Goal: Understand process/instructions: Learn how to perform a task or action

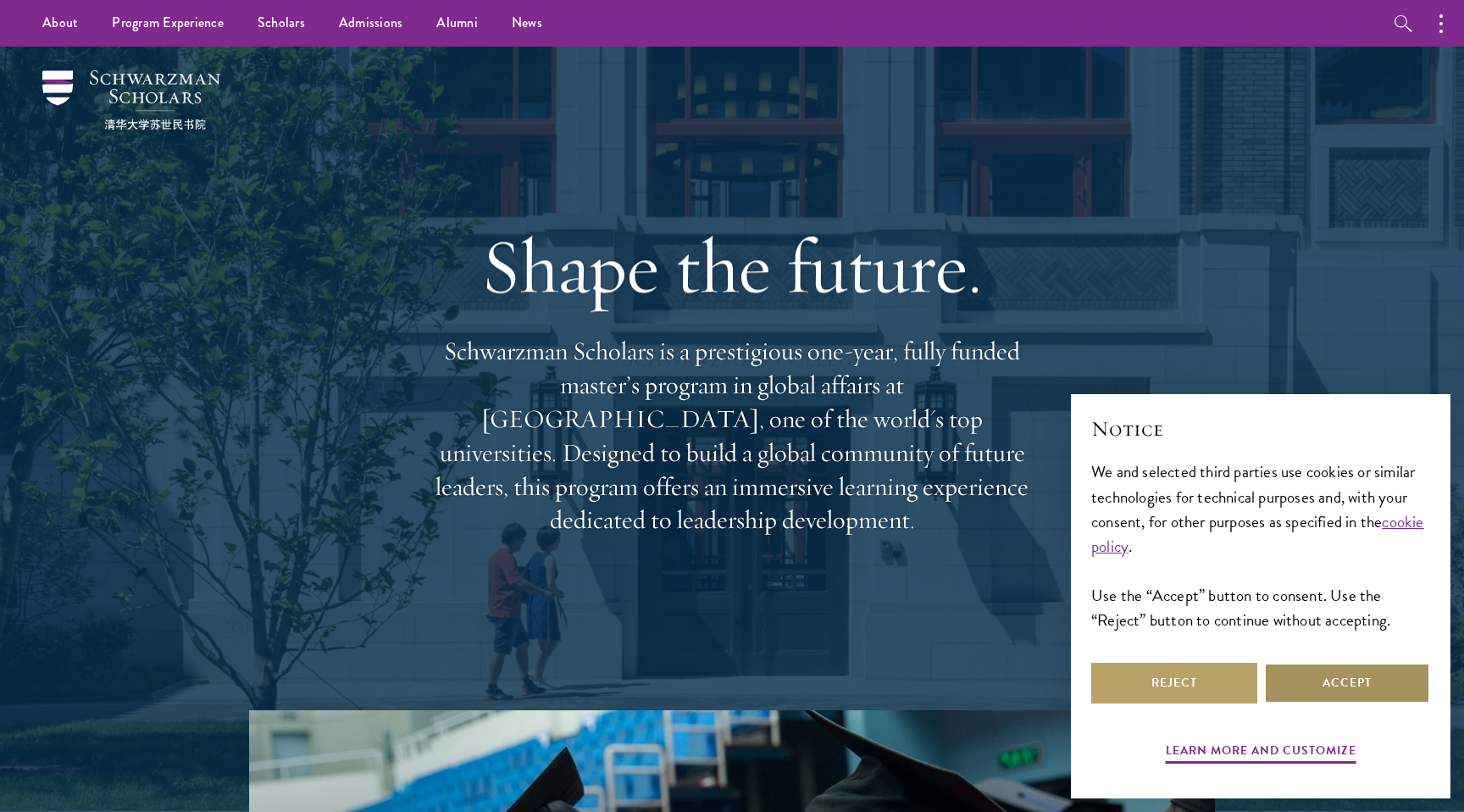
click at [1377, 674] on button "Accept" at bounding box center [1347, 683] width 166 height 41
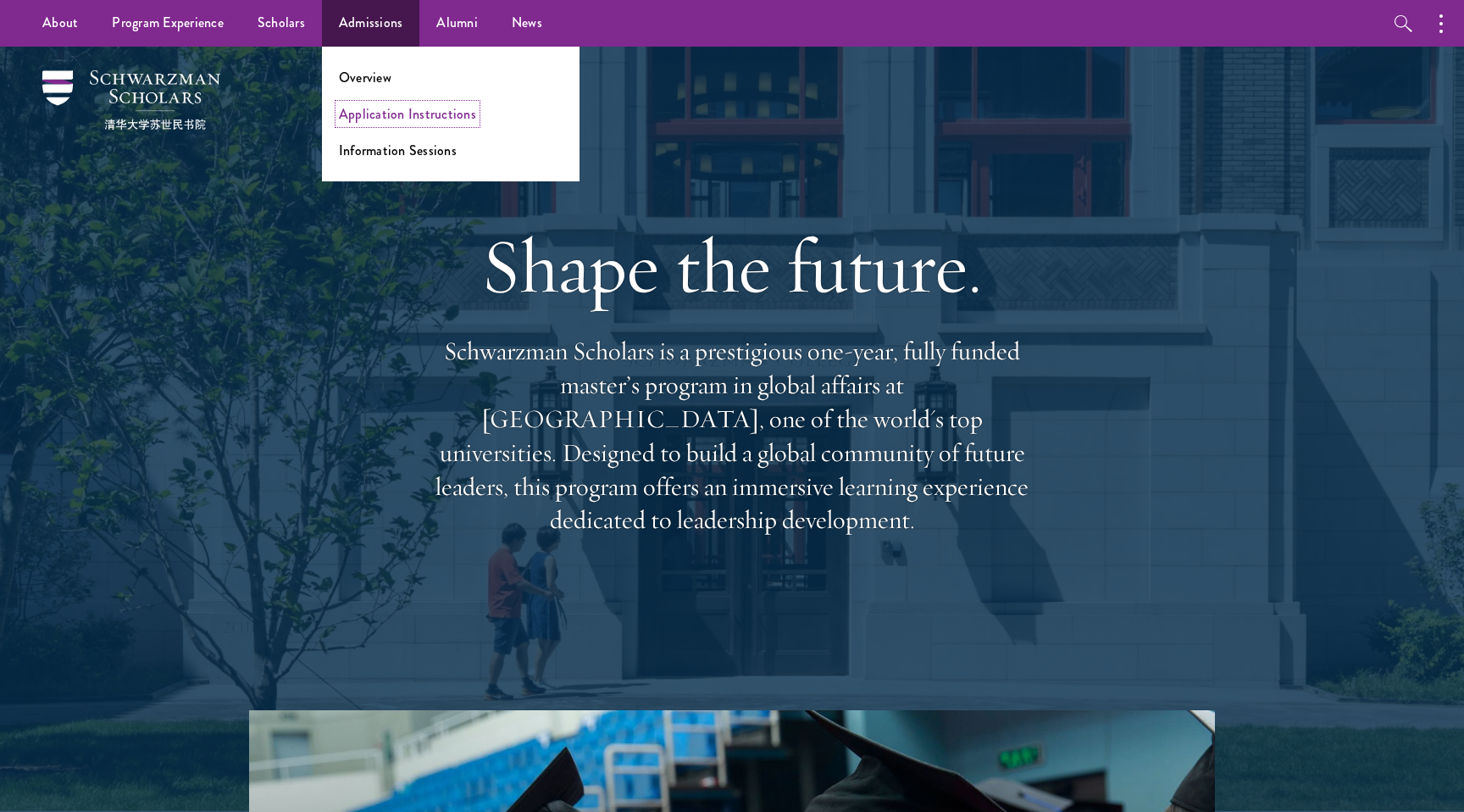
click at [372, 116] on link "Application Instructions" at bounding box center [407, 113] width 137 height 19
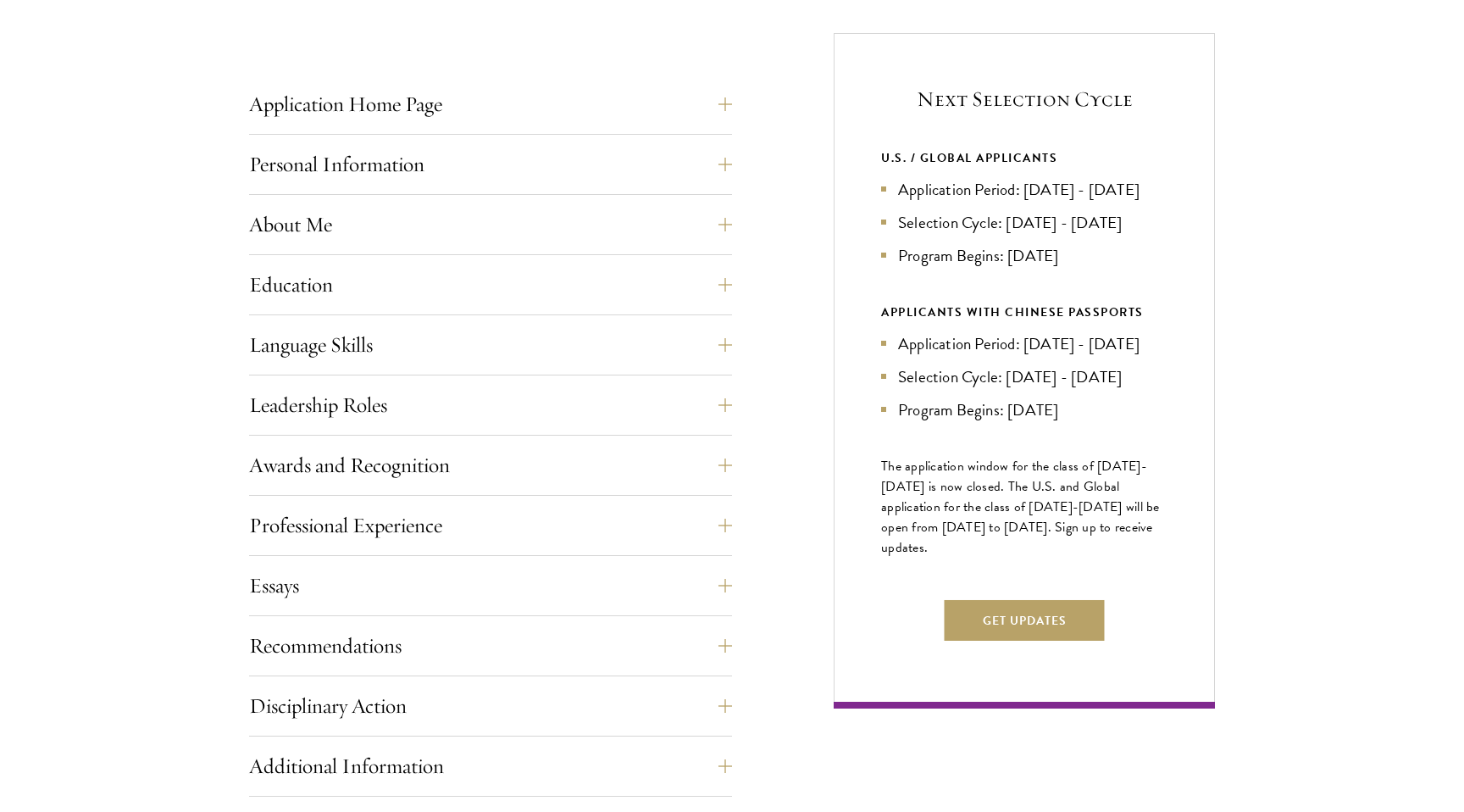
scroll to position [673, 0]
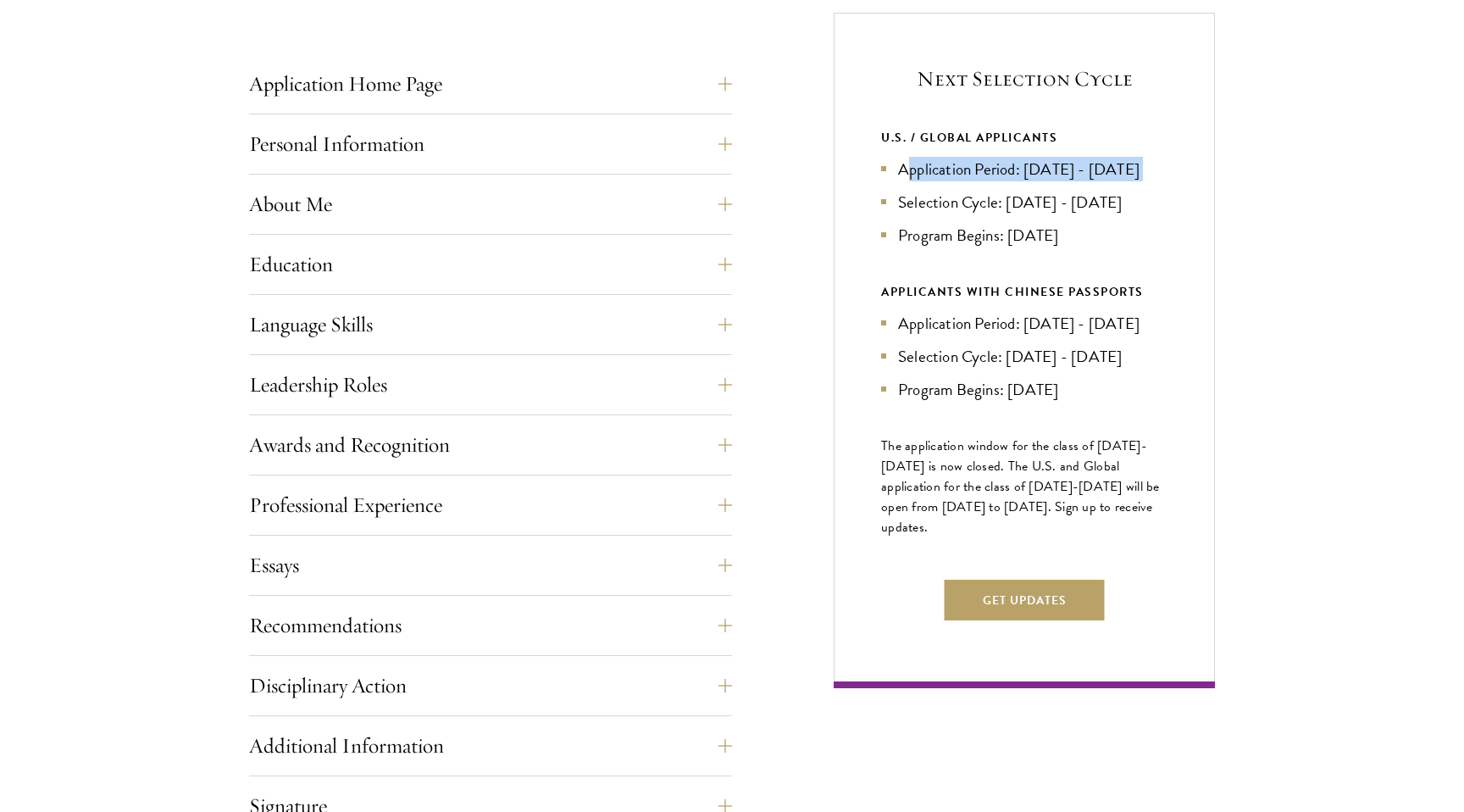
drag, startPoint x: 905, startPoint y: 167, endPoint x: 923, endPoint y: 213, distance: 49.4
click at [923, 213] on ul "Application Period: [DATE] - [DATE] Selection Cycle: [DATE] - [DATE] Program Be…" at bounding box center [1024, 202] width 287 height 90
click at [432, 262] on button "Education" at bounding box center [503, 265] width 483 height 41
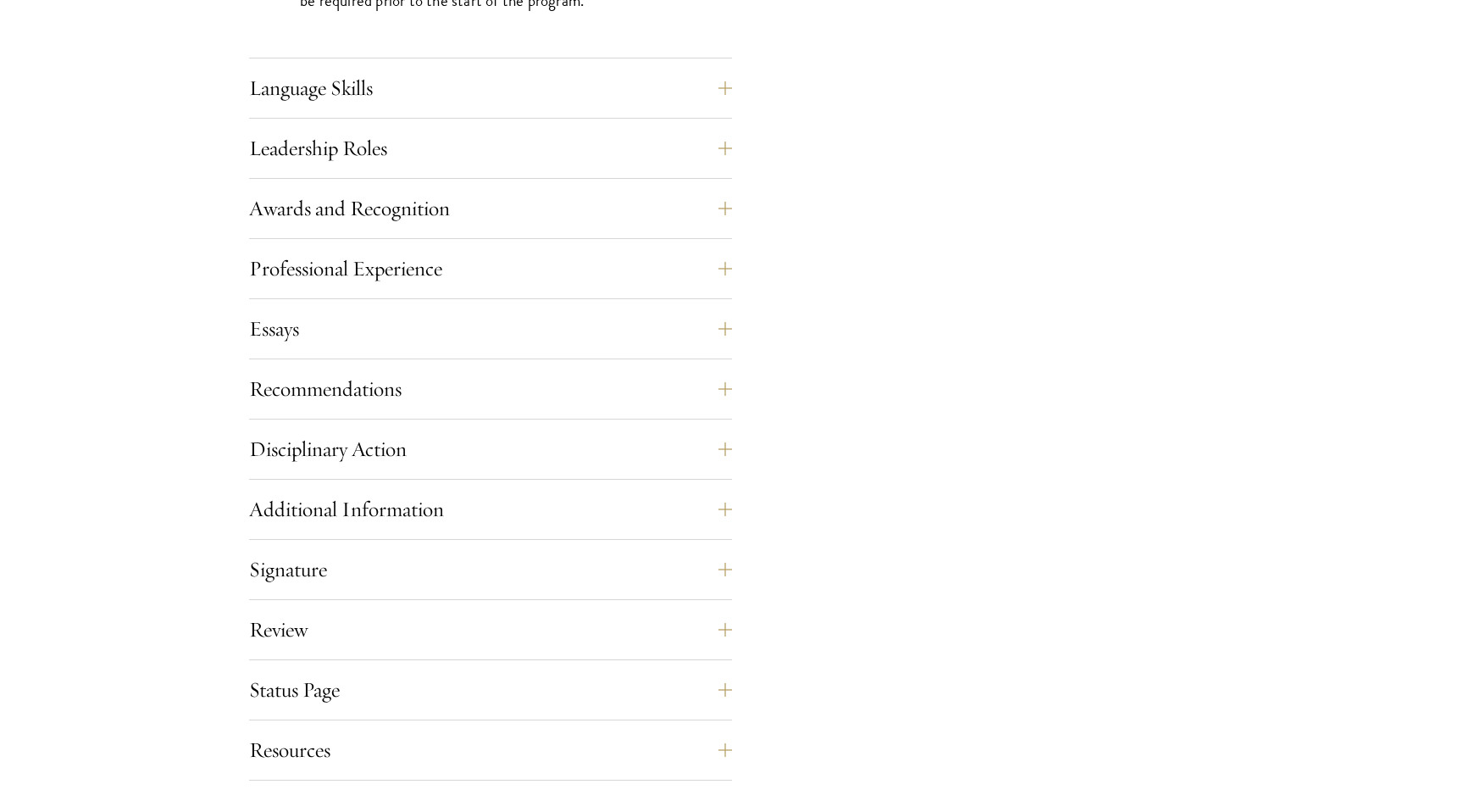
scroll to position [2854, 0]
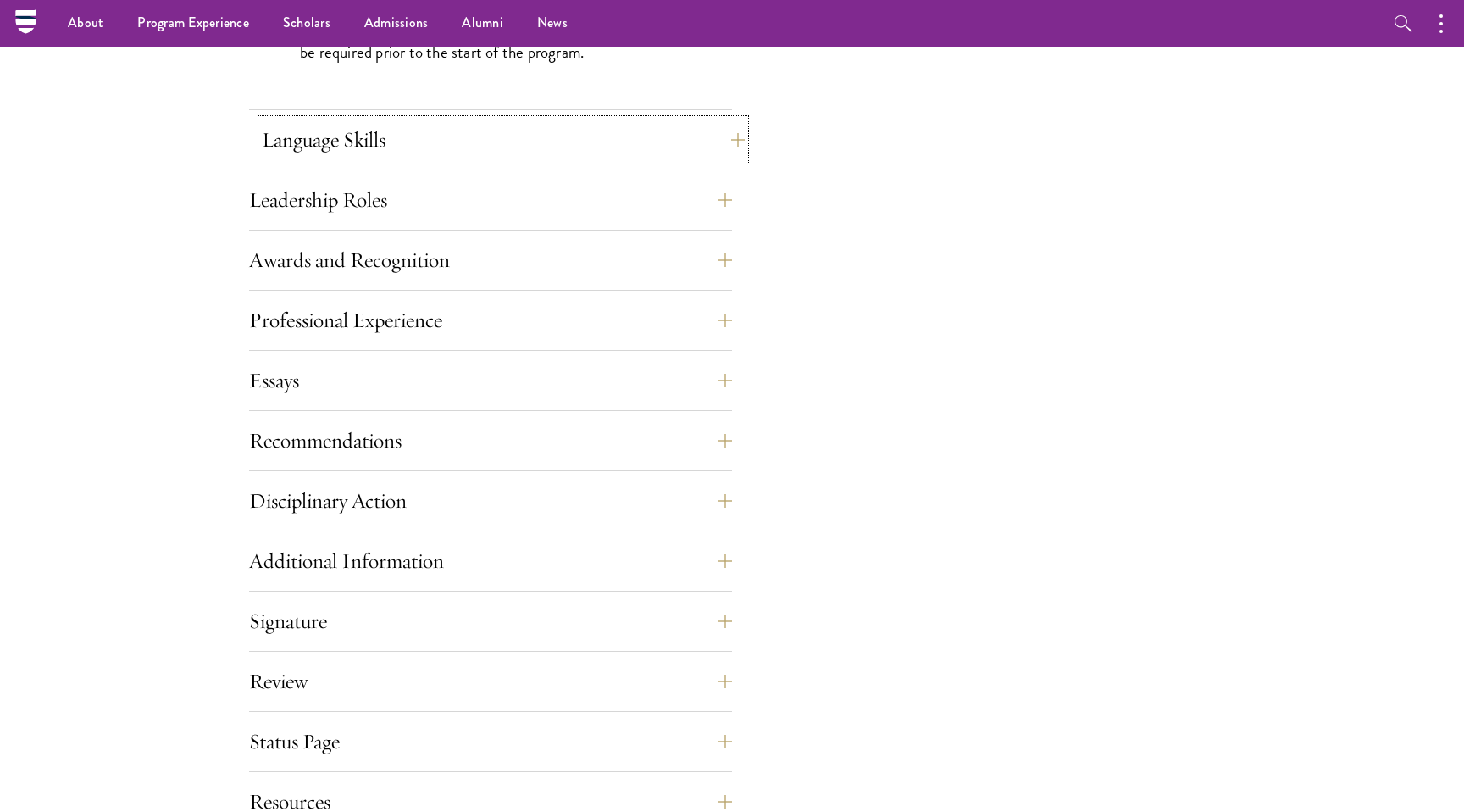
click at [478, 146] on button "Language Skills" at bounding box center [503, 140] width 483 height 41
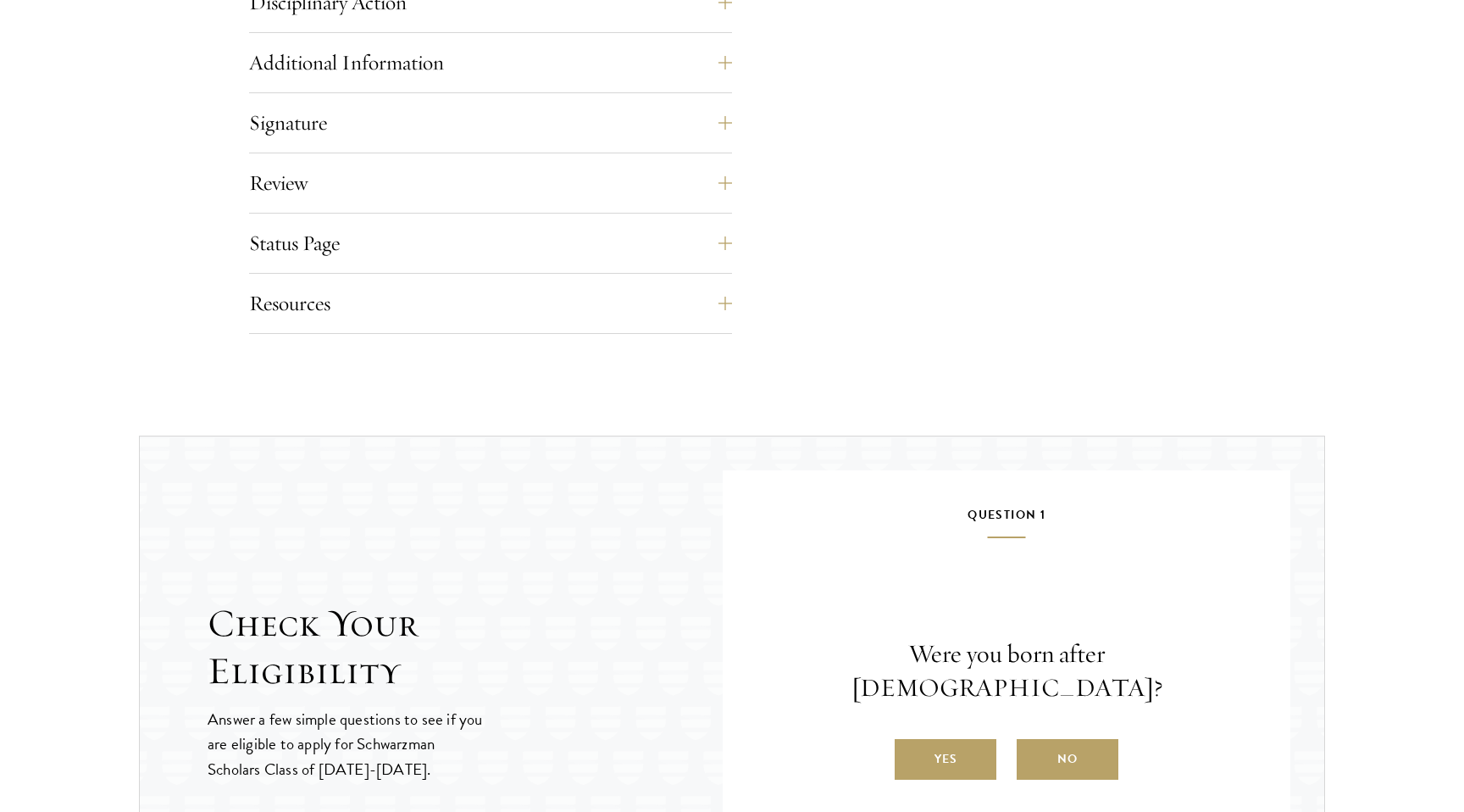
scroll to position [2261, 0]
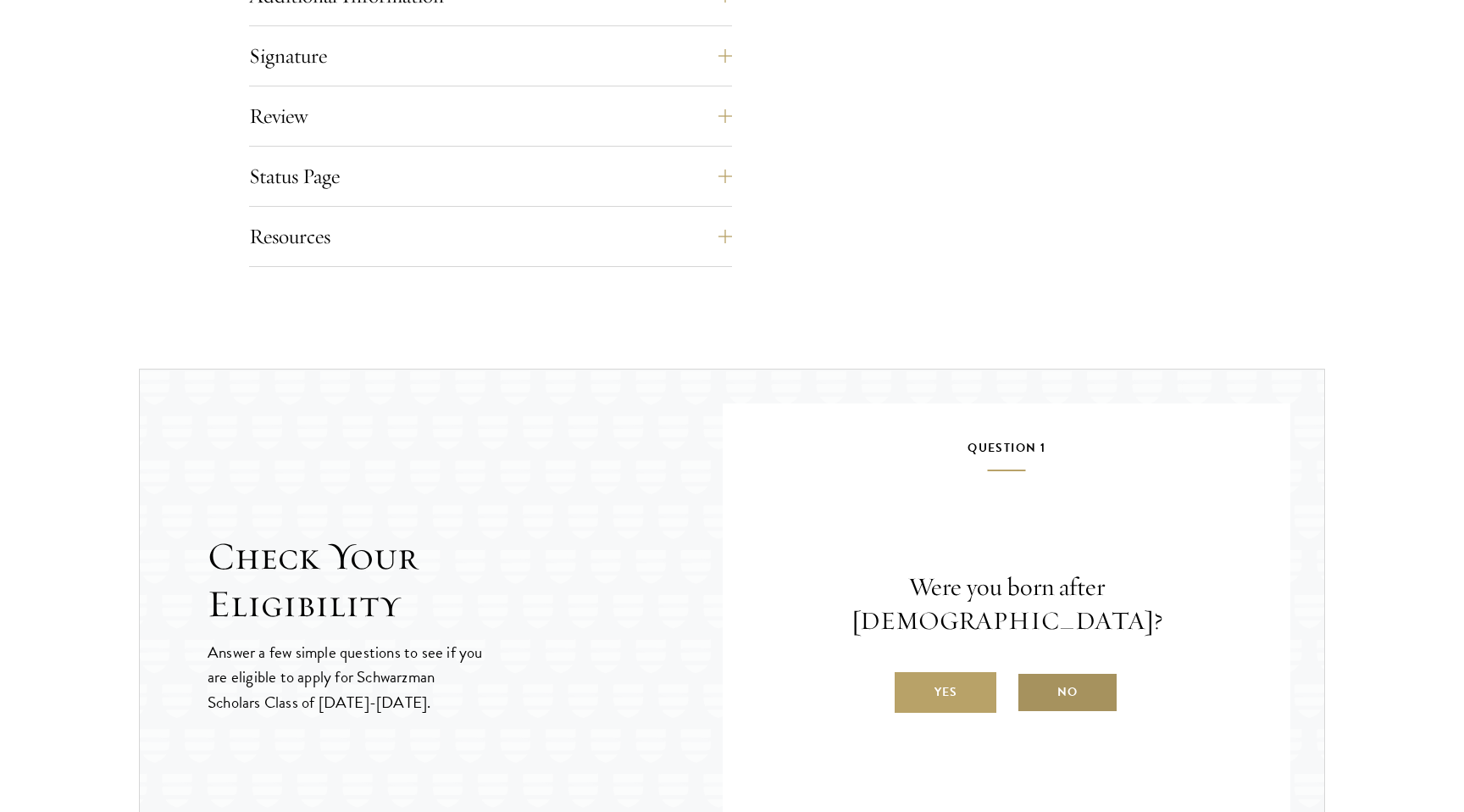
click at [1087, 683] on label "No" at bounding box center [1068, 692] width 101 height 41
click at [1033, 683] on input "No" at bounding box center [1024, 681] width 16 height 16
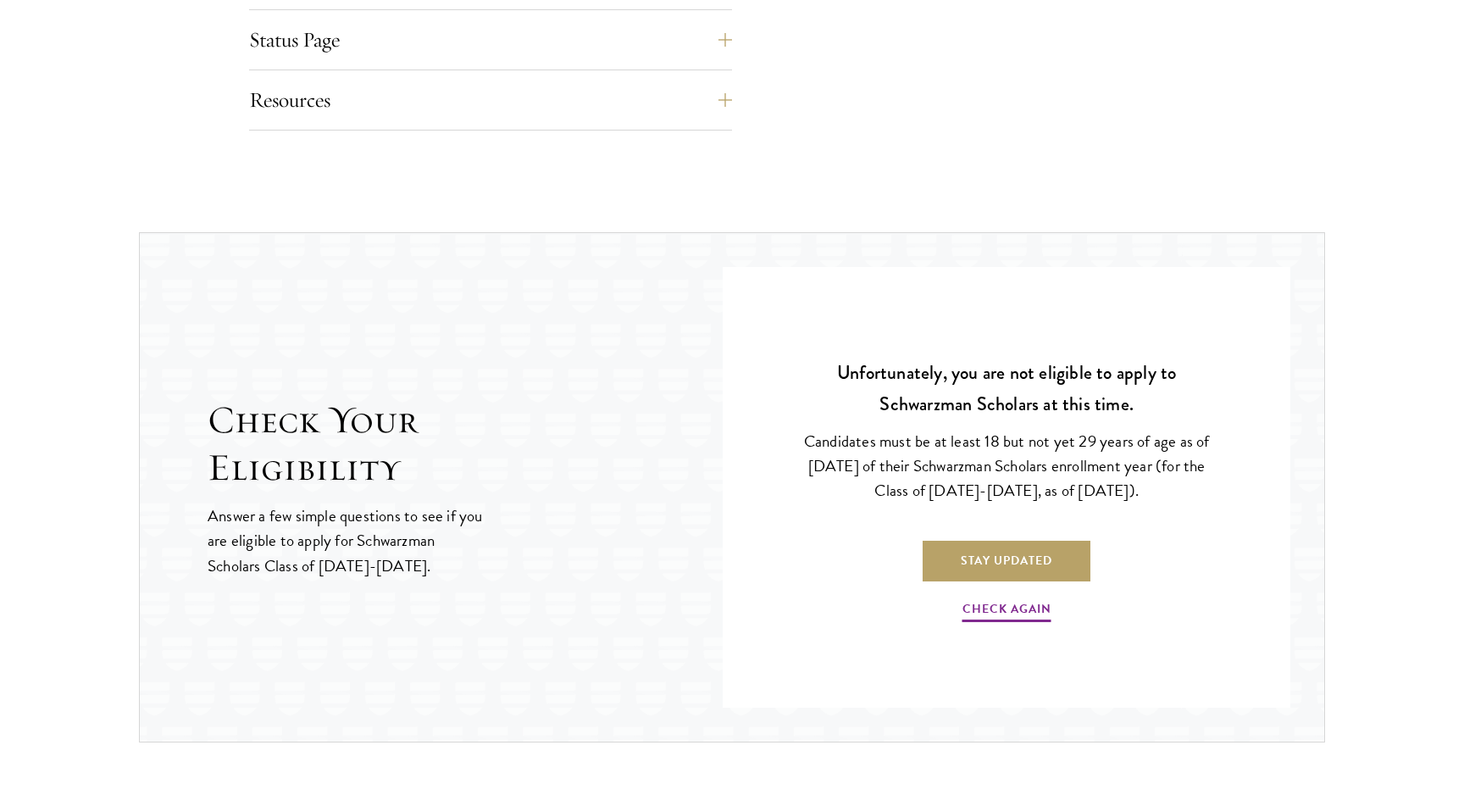
scroll to position [2416, 0]
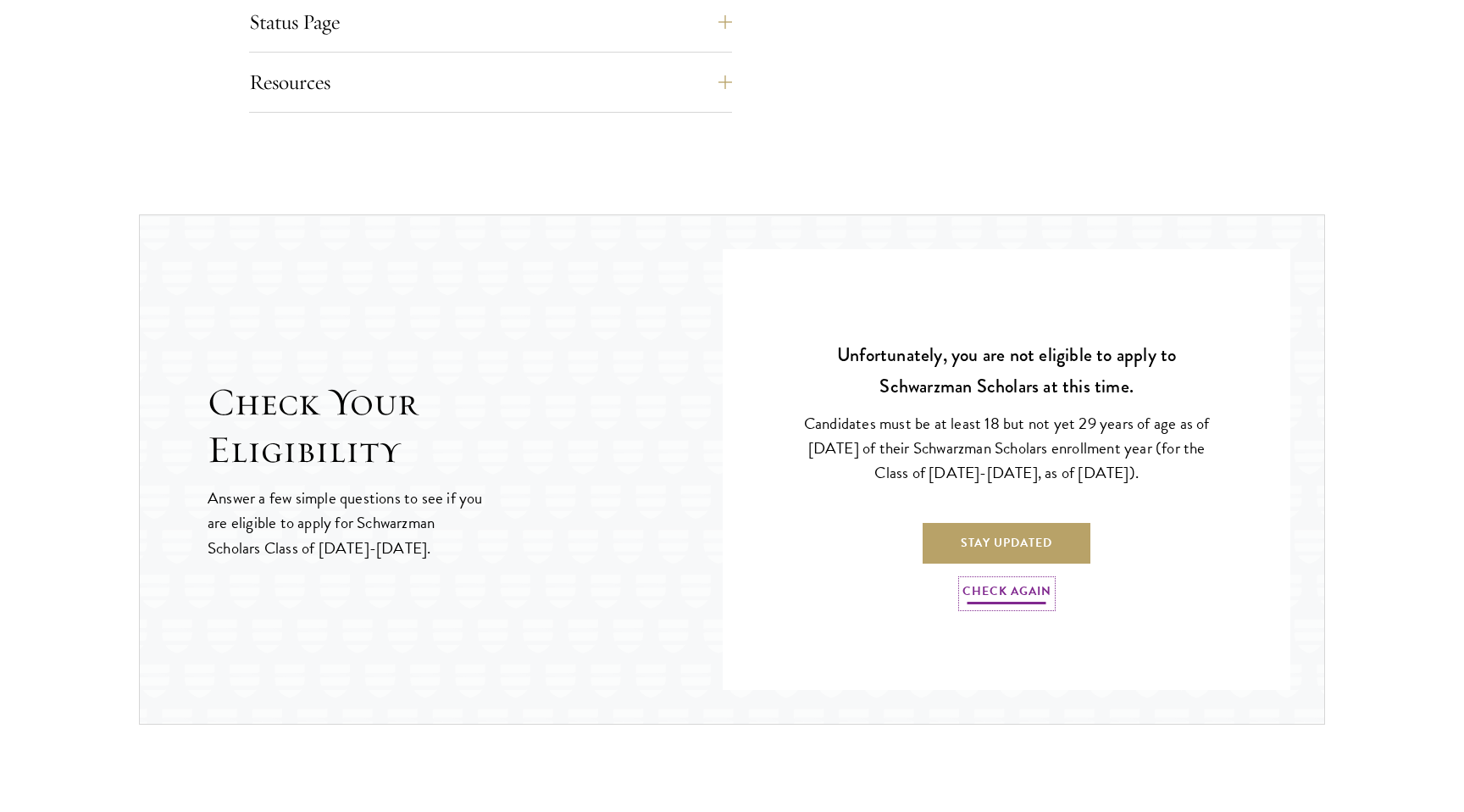
click at [1026, 583] on link "Check Again" at bounding box center [1007, 594] width 89 height 26
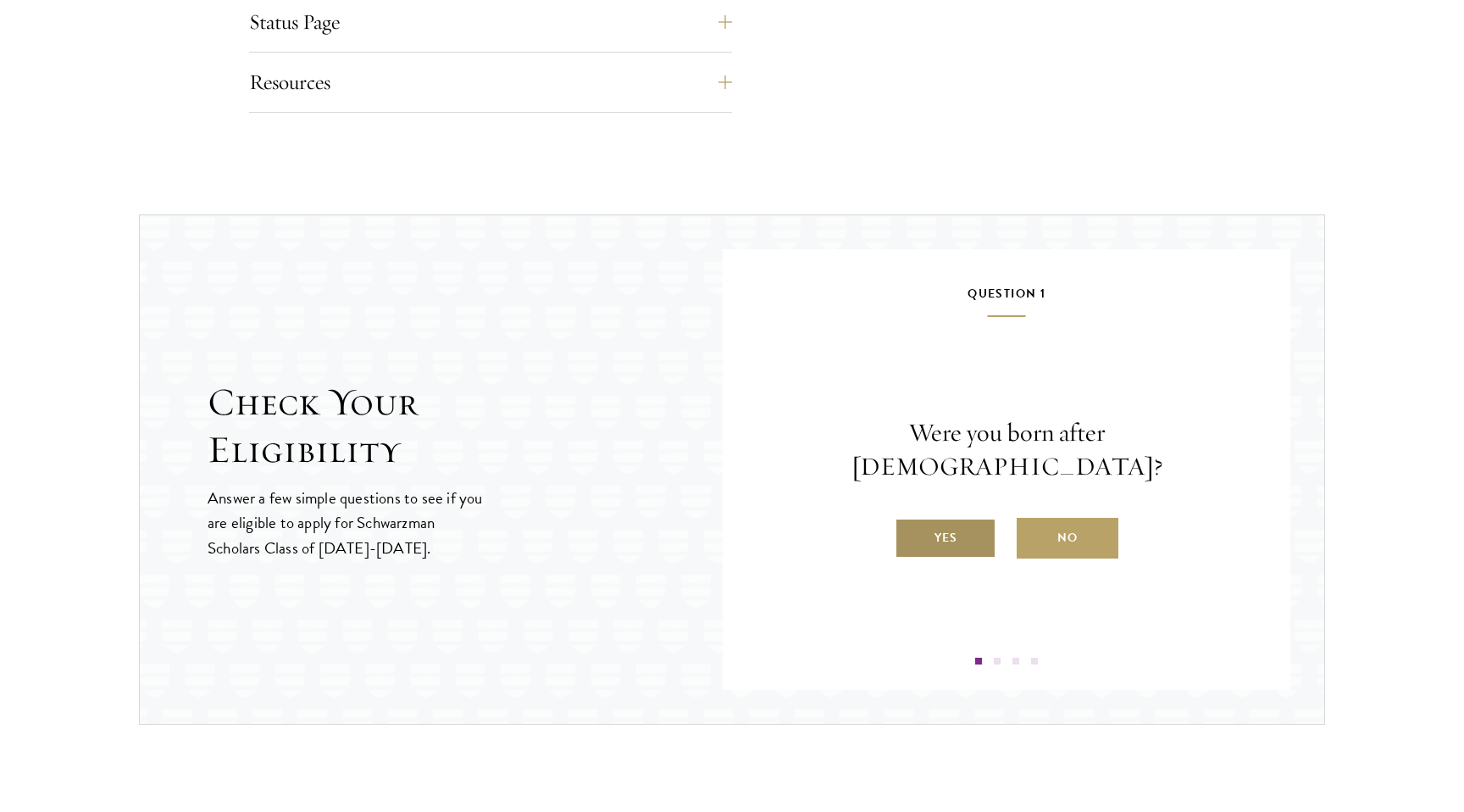
click at [936, 524] on label "Yes" at bounding box center [946, 538] width 101 height 41
click at [910, 524] on input "Yes" at bounding box center [903, 526] width 16 height 16
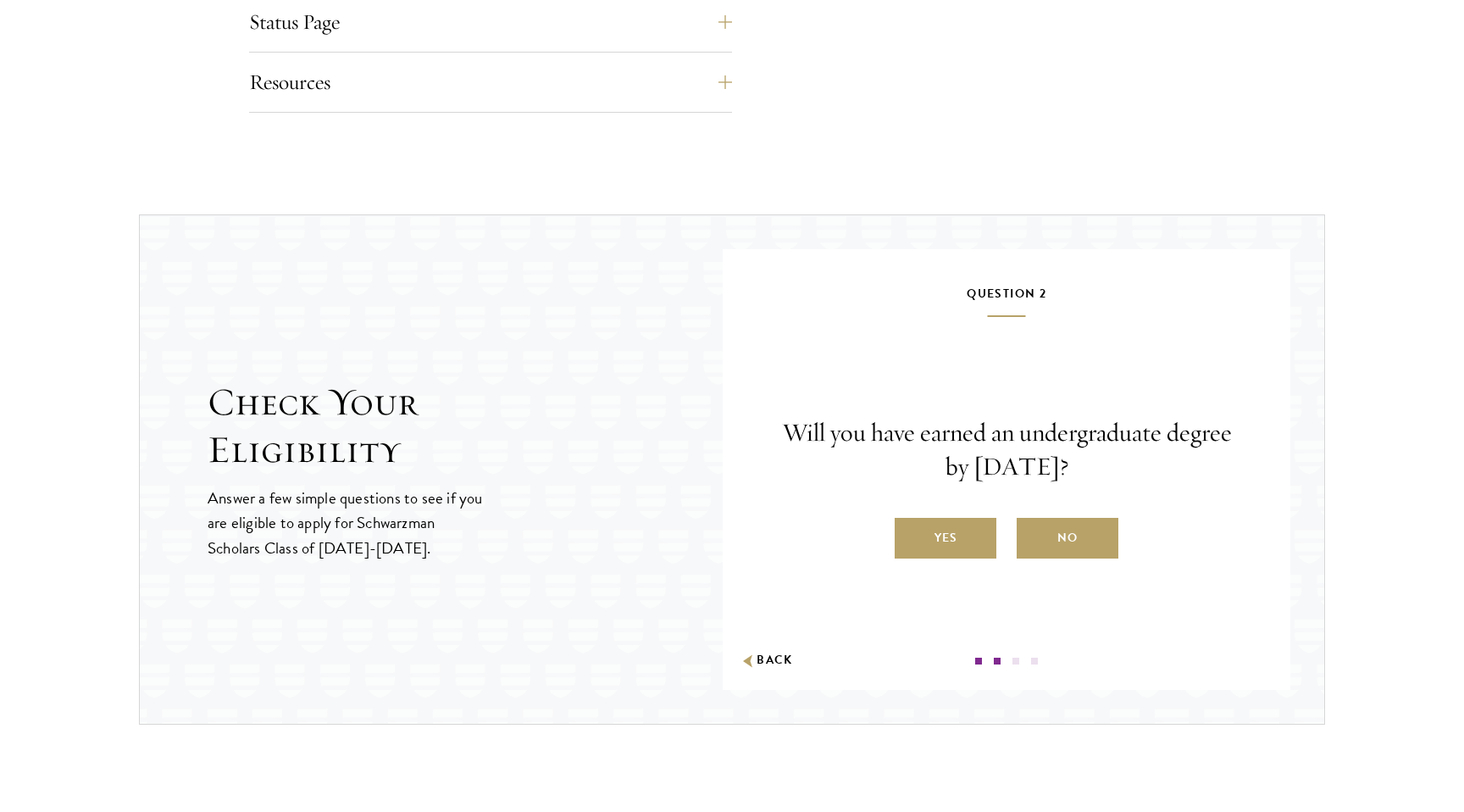
drag, startPoint x: 834, startPoint y: 431, endPoint x: 1122, endPoint y: 477, distance: 291.7
click at [1122, 477] on p "Will you have earned an undergraduate degree by [DATE]?" at bounding box center [1007, 450] width 466 height 68
click at [1091, 532] on label "No" at bounding box center [1068, 538] width 101 height 41
click at [1033, 532] on input "No" at bounding box center [1024, 526] width 16 height 16
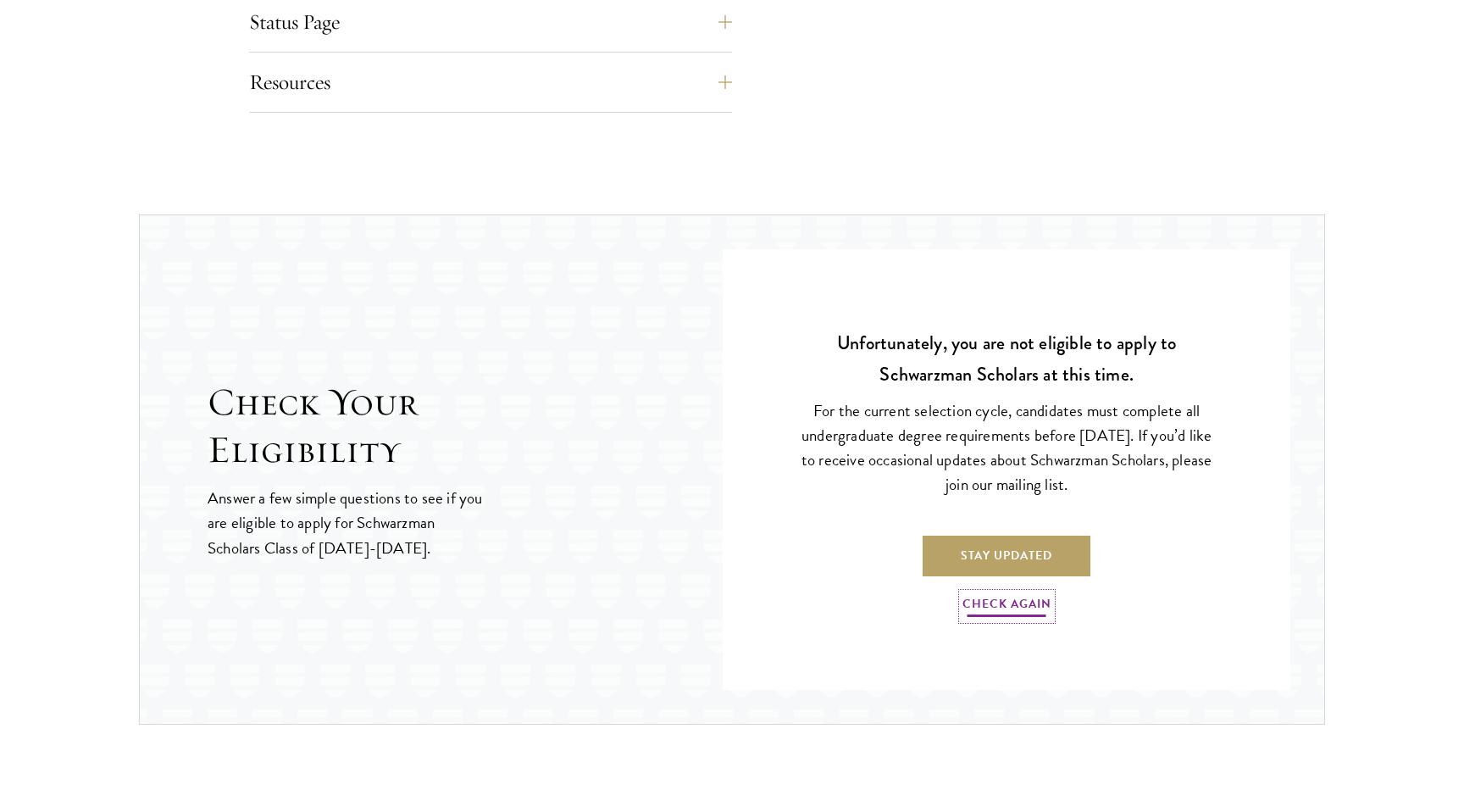
click at [995, 603] on link "Check Again" at bounding box center [1007, 606] width 89 height 26
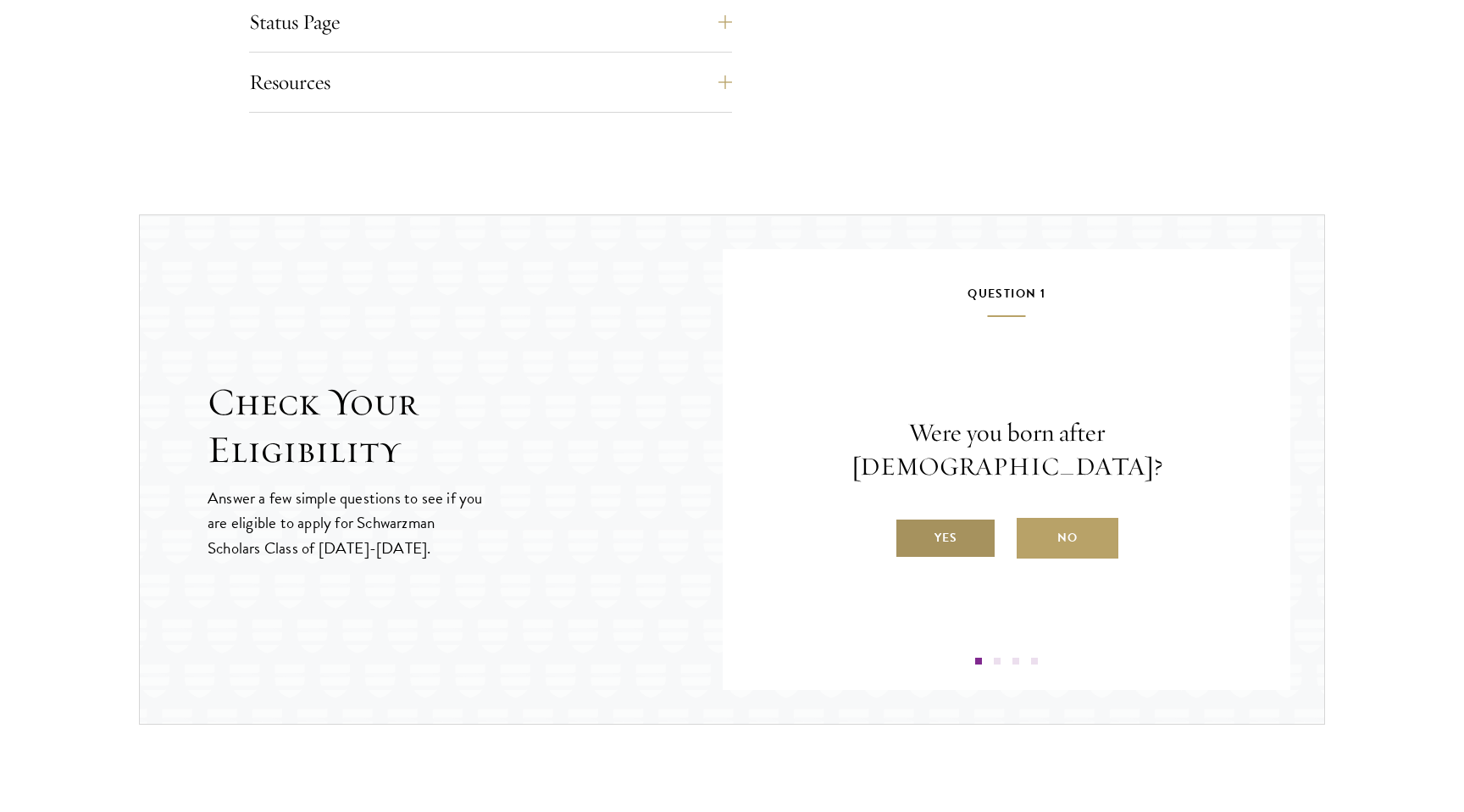
click at [972, 531] on label "Yes" at bounding box center [946, 538] width 101 height 41
click at [910, 531] on input "Yes" at bounding box center [903, 526] width 16 height 16
click at [973, 541] on label "Yes" at bounding box center [946, 538] width 101 height 41
click at [910, 535] on input "Yes" at bounding box center [903, 526] width 16 height 16
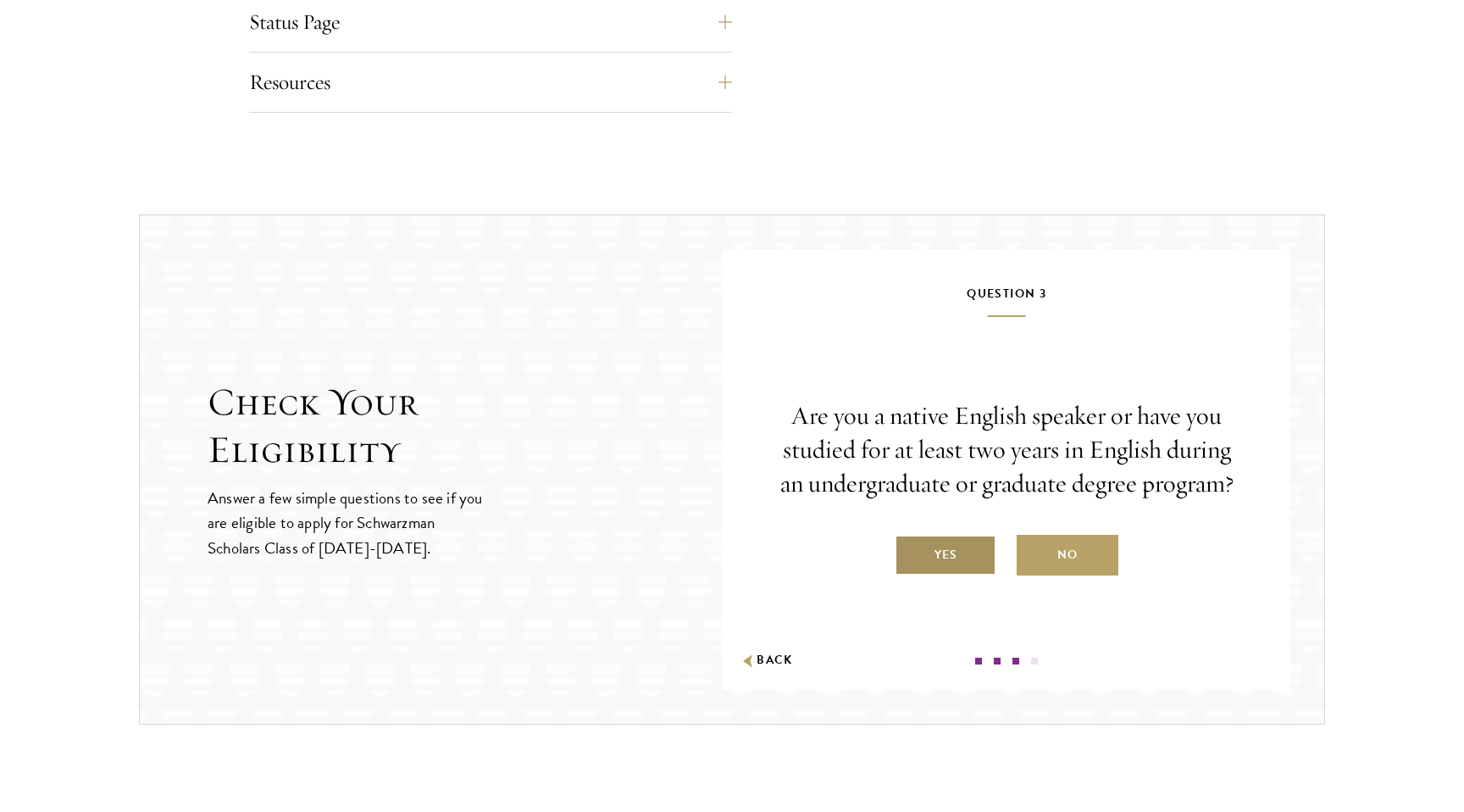
click at [963, 548] on label "Yes" at bounding box center [946, 555] width 101 height 41
click at [910, 548] on input "Yes" at bounding box center [903, 544] width 16 height 16
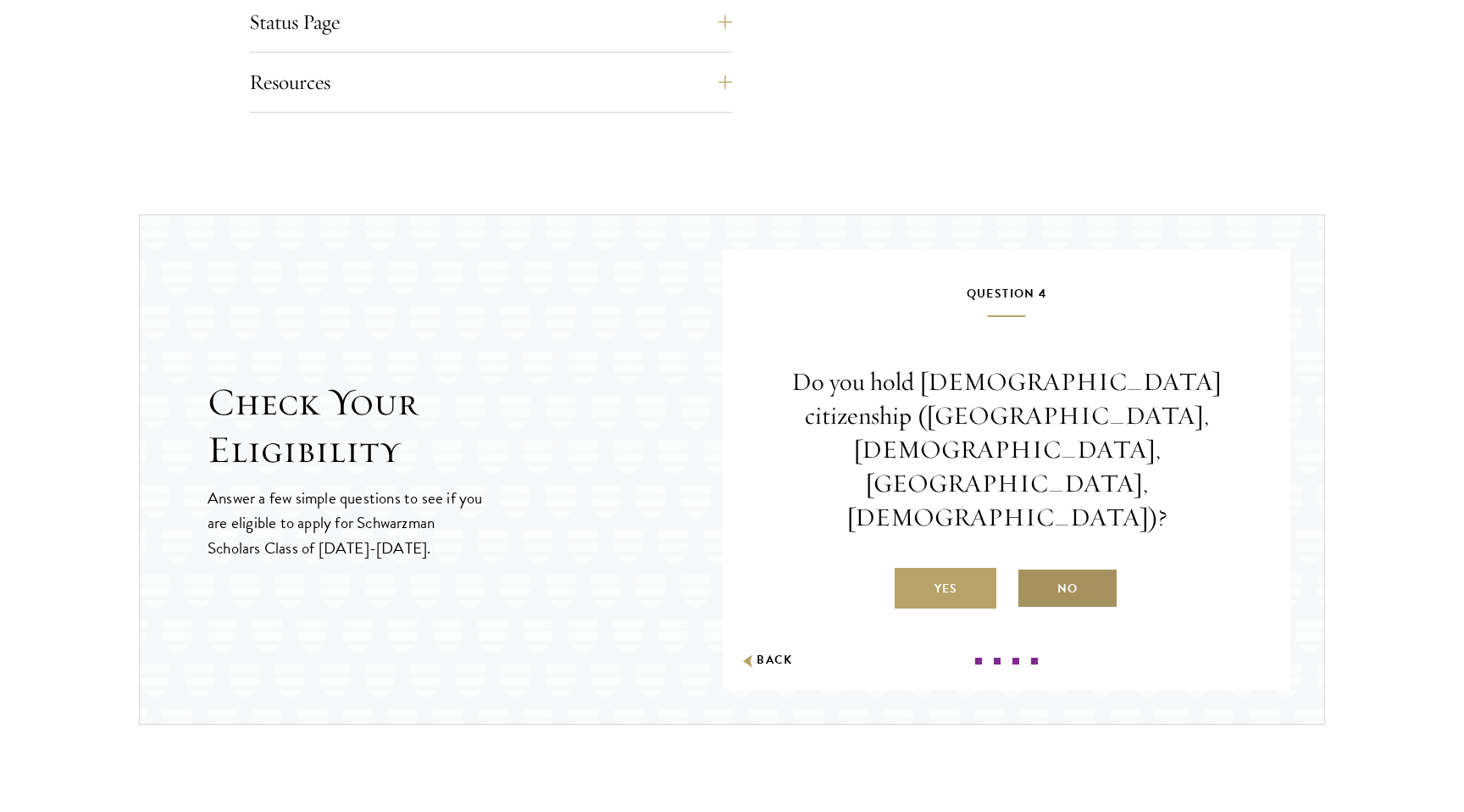
click at [1077, 568] on label "No" at bounding box center [1068, 588] width 101 height 41
click at [1033, 571] on input "No" at bounding box center [1024, 578] width 16 height 16
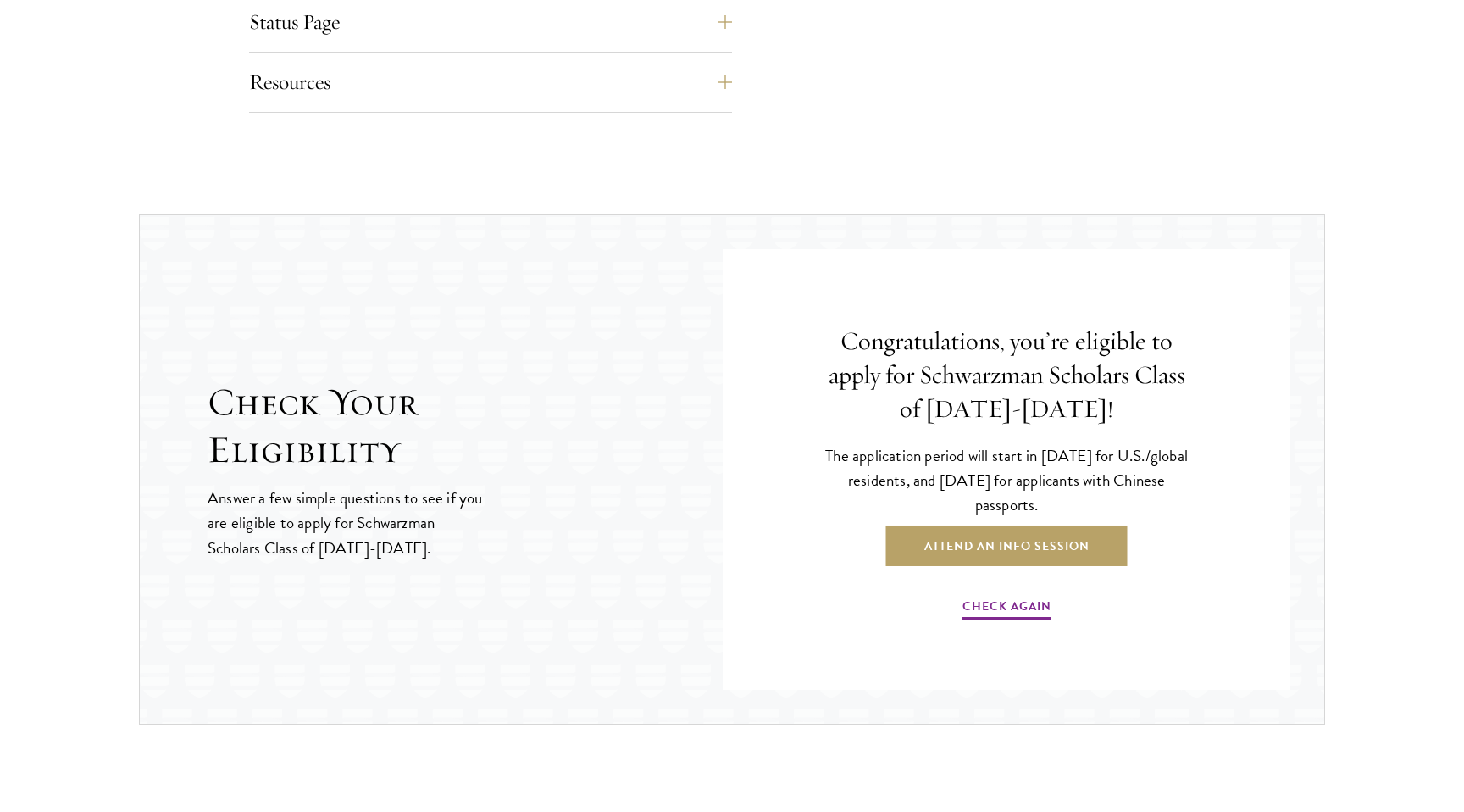
drag, startPoint x: 798, startPoint y: 332, endPoint x: 1100, endPoint y: 507, distance: 349.0
click at [1100, 507] on div "Congratulations, you’re eligible to apply for Schwarzman Scholars Class of [DAT…" at bounding box center [1007, 474] width 466 height 382
